Goal: Information Seeking & Learning: Check status

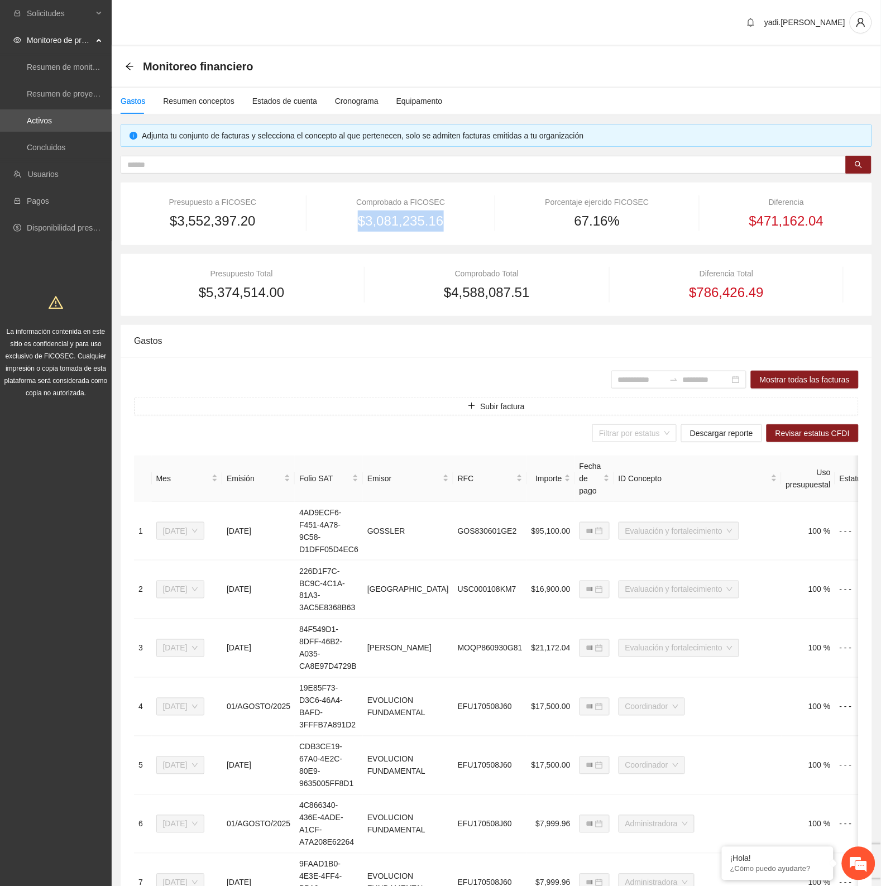
drag, startPoint x: 450, startPoint y: 222, endPoint x: 362, endPoint y: 217, distance: 87.8
click at [362, 217] on div "$3,081,235.16" at bounding box center [401, 221] width 159 height 21
copy span "$3,081,235.16"
click at [40, 118] on link "Activos" at bounding box center [39, 120] width 25 height 9
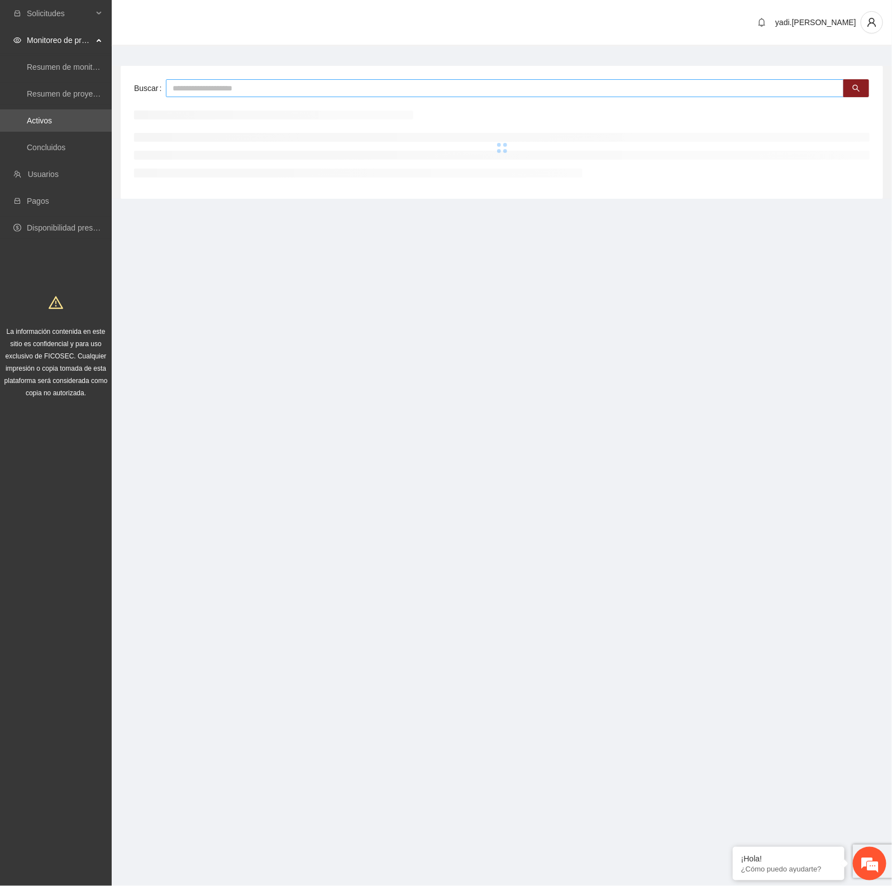
click at [303, 87] on input "text" at bounding box center [505, 88] width 678 height 18
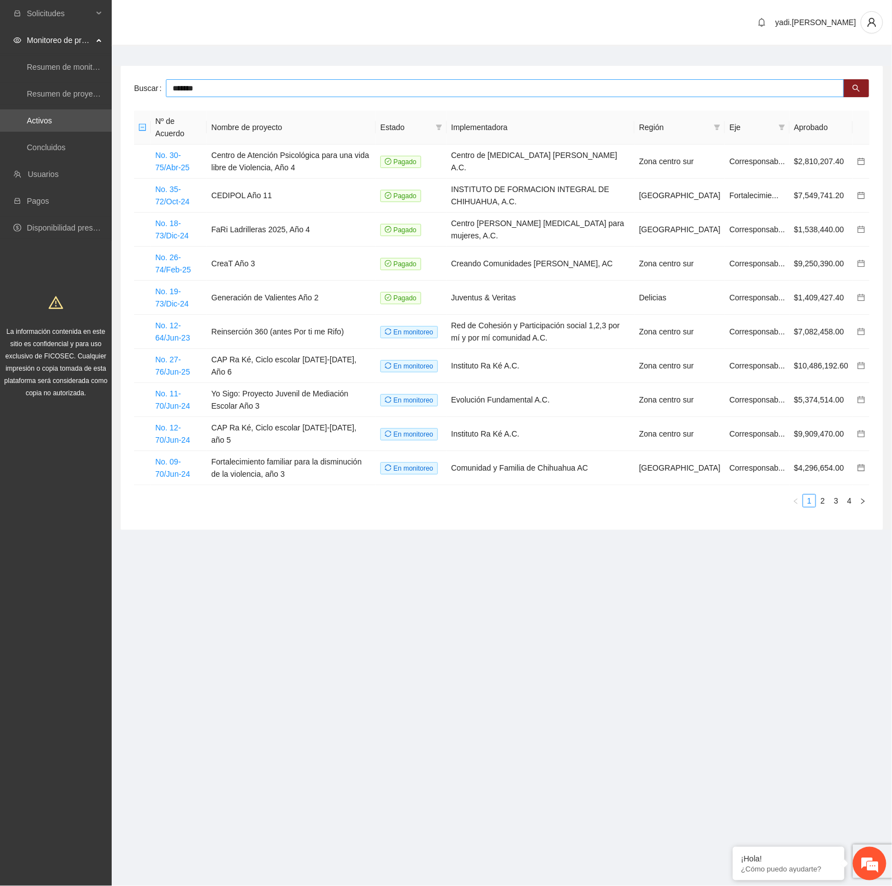
type input "*******"
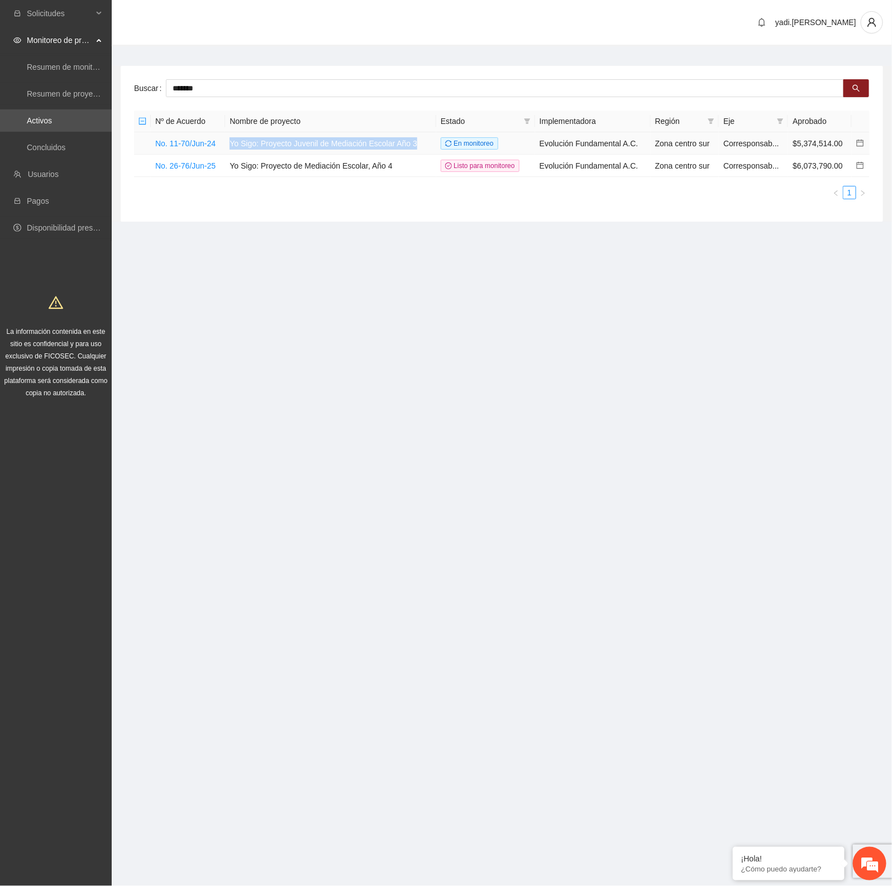
drag, startPoint x: 415, startPoint y: 141, endPoint x: 232, endPoint y: 141, distance: 183.2
click at [232, 141] on td "Yo Sigo: Proyecto Juvenil de Mediación Escolar Año 3" at bounding box center [330, 143] width 211 height 22
copy td "Yo Sigo: Proyecto Juvenil de Mediación Escolar Año 3"
click at [199, 142] on link "No. 11-70/Jun-24" at bounding box center [185, 143] width 60 height 9
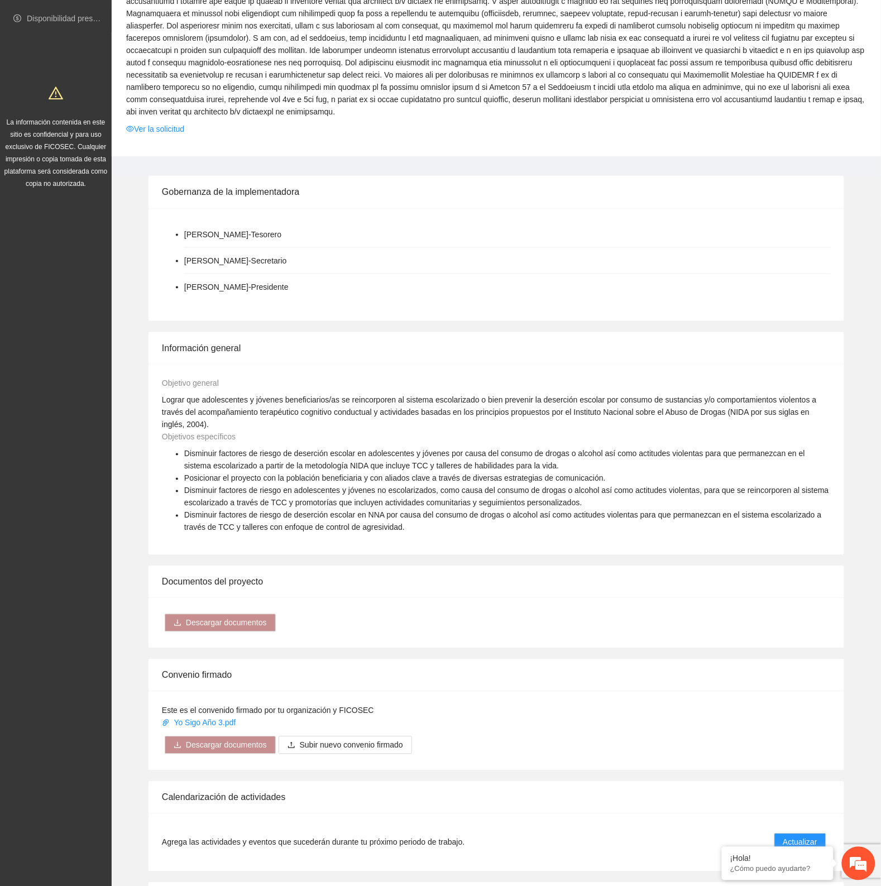
scroll to position [349, 0]
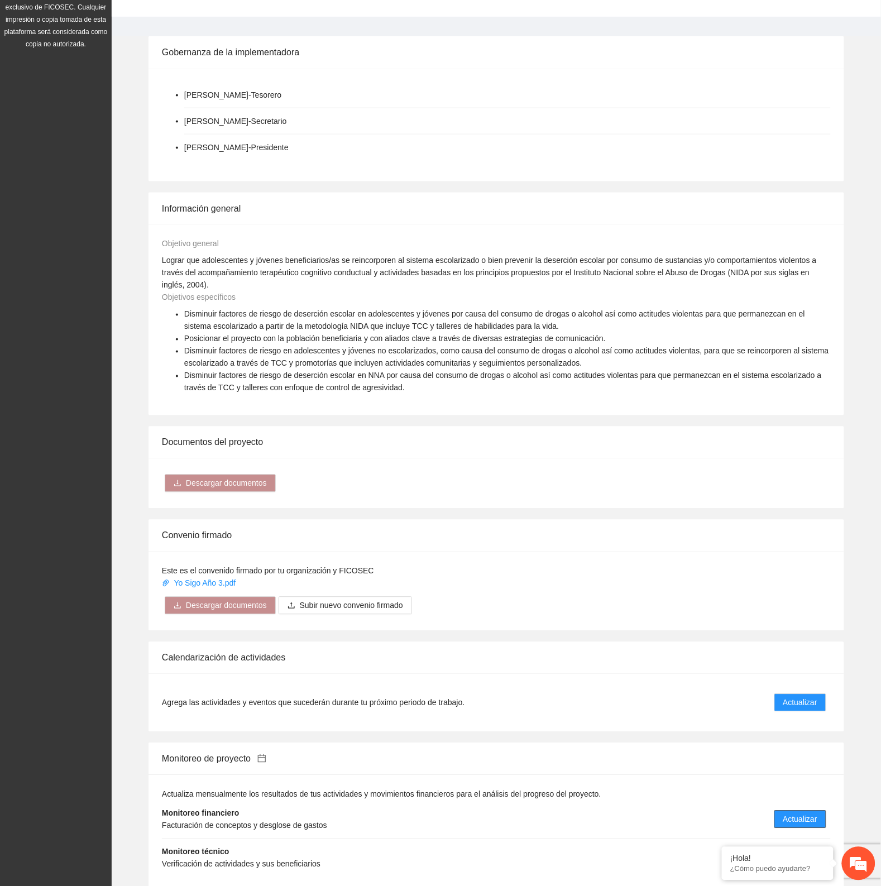
click at [799, 814] on span "Actualizar" at bounding box center [801, 820] width 34 height 12
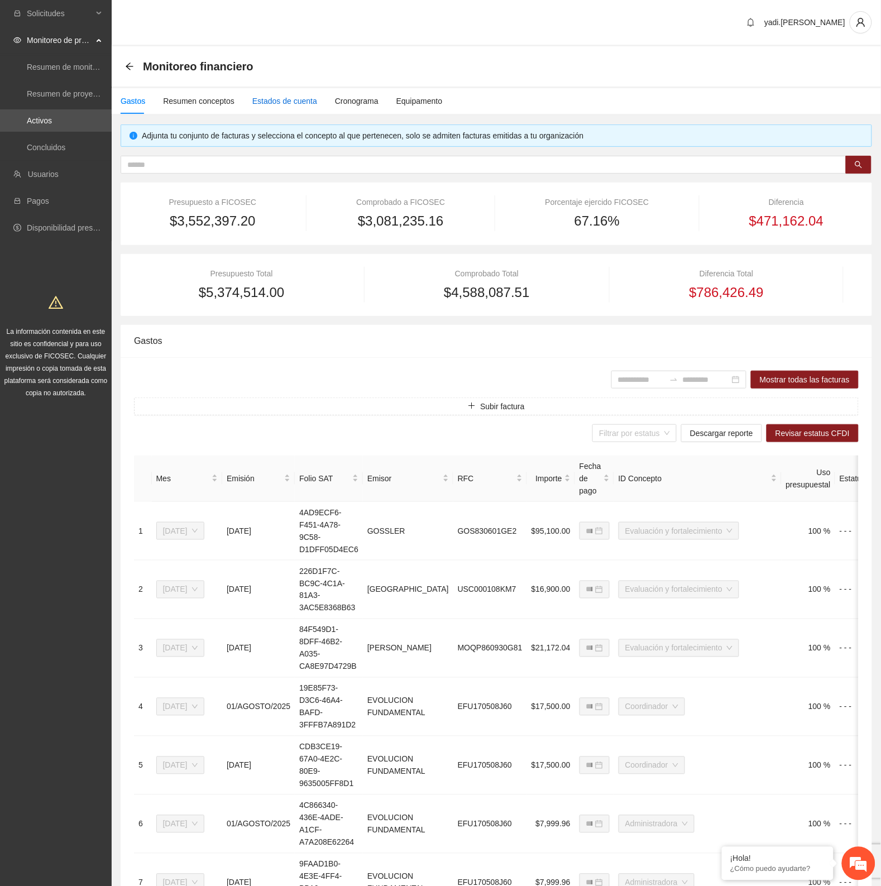
click at [266, 98] on div "Estados de cuenta" at bounding box center [284, 101] width 65 height 12
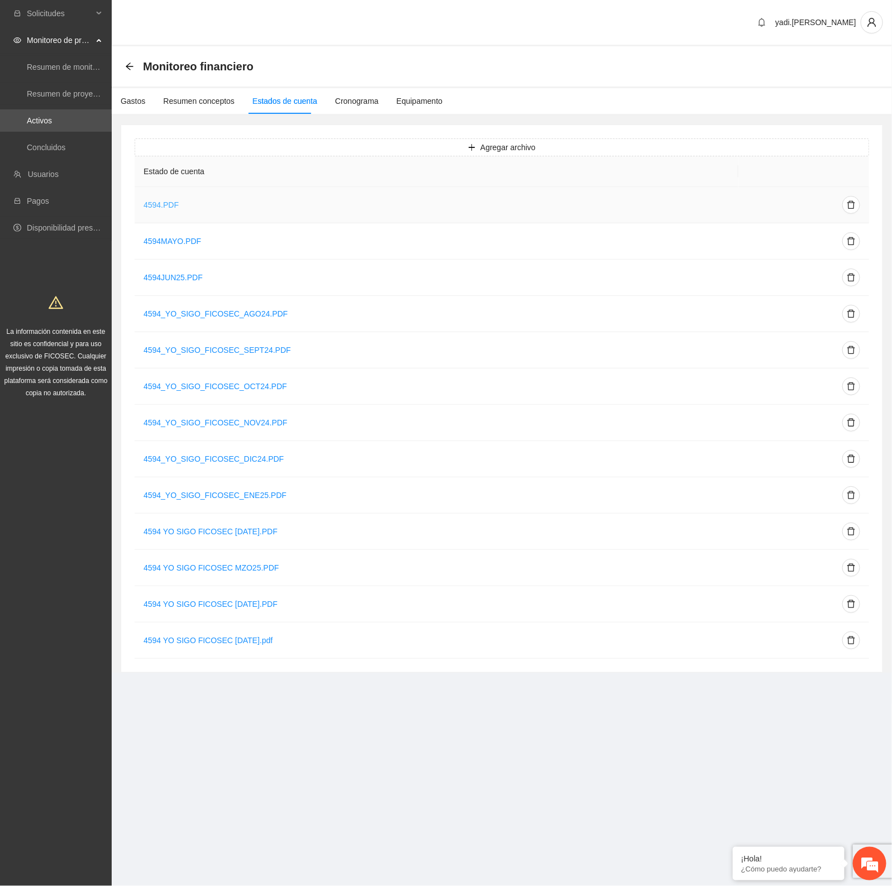
click at [165, 206] on link "4594.PDF" at bounding box center [161, 204] width 35 height 9
